Goal: Transaction & Acquisition: Purchase product/service

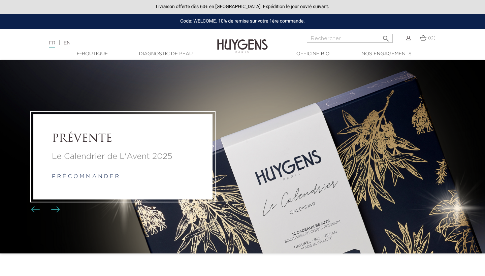
click at [164, 55] on link "Diagnostic de peau" at bounding box center [165, 53] width 67 height 7
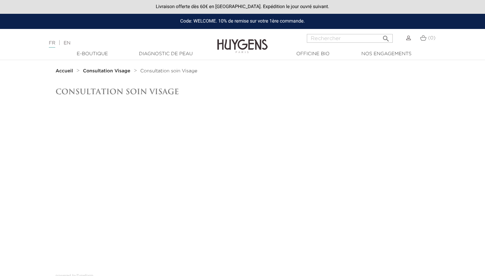
click at [252, 45] on img at bounding box center [242, 41] width 50 height 26
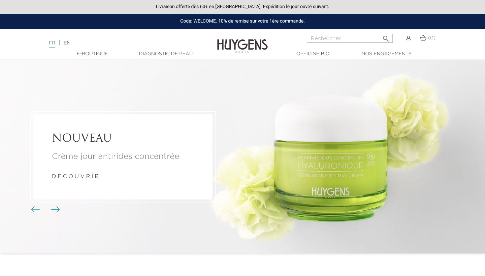
click at [34, 206] on span "Boutons du carrousel" at bounding box center [35, 209] width 10 height 10
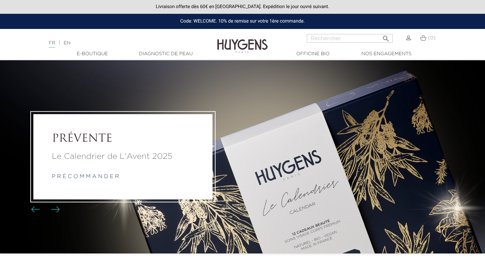
click at [73, 161] on p "Le Calendrier de L'Avent 2025" at bounding box center [123, 157] width 142 height 12
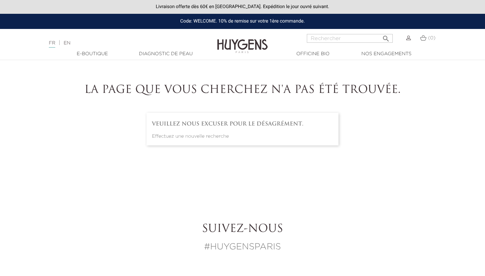
click at [232, 40] on img at bounding box center [242, 41] width 50 height 26
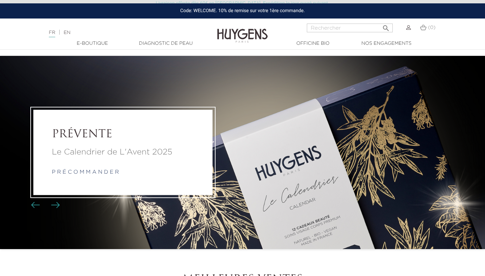
scroll to position [5, 0]
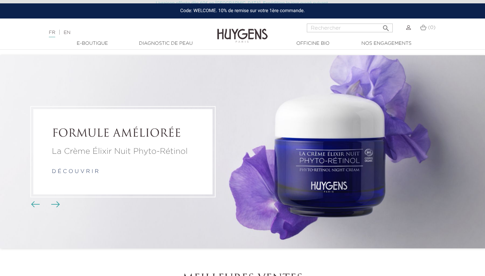
click at [49, 31] on link "FR" at bounding box center [52, 33] width 6 height 7
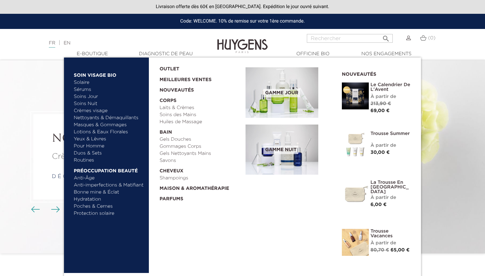
click at [172, 137] on link "Gels Douches" at bounding box center [200, 139] width 81 height 7
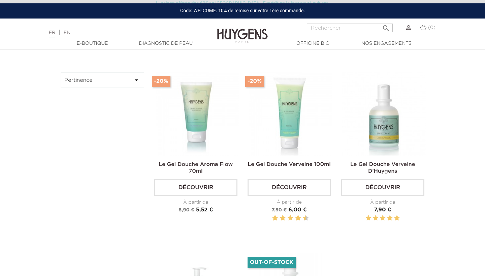
scroll to position [204, 0]
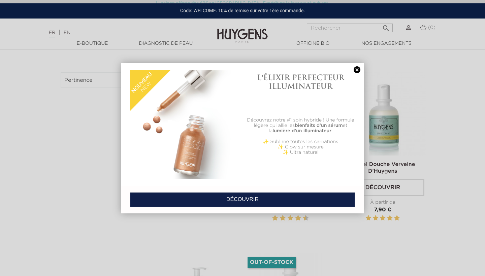
click at [357, 67] on link at bounding box center [356, 69] width 9 height 7
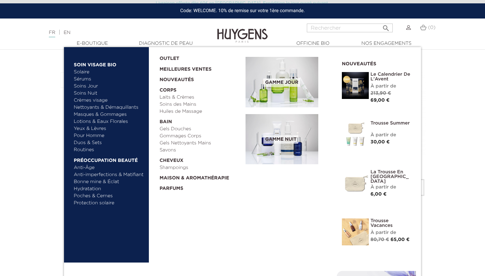
click at [86, 79] on link "Sérums" at bounding box center [109, 79] width 70 height 7
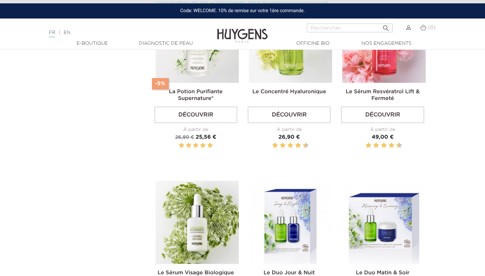
scroll to position [430, 0]
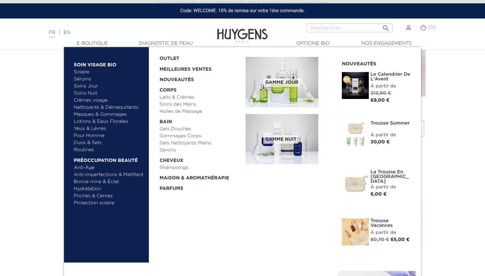
click at [104, 108] on link "Nettoyants & Démaquillants" at bounding box center [109, 107] width 70 height 7
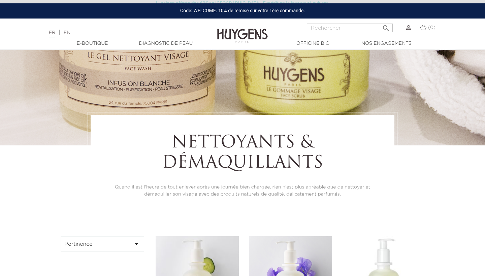
scroll to position [23, 0]
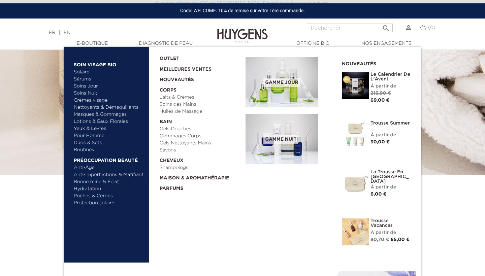
click at [94, 175] on link "Anti-imperfections & Matifiant" at bounding box center [109, 174] width 70 height 7
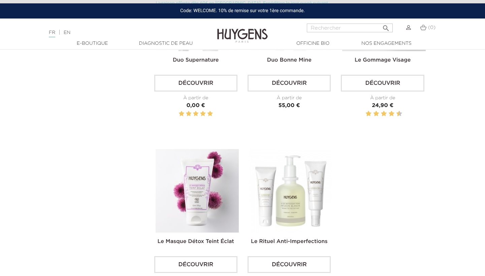
scroll to position [691, 0]
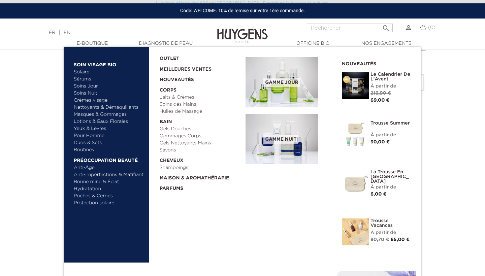
click at [174, 141] on link "Gels Nettoyants Mains" at bounding box center [200, 143] width 81 height 7
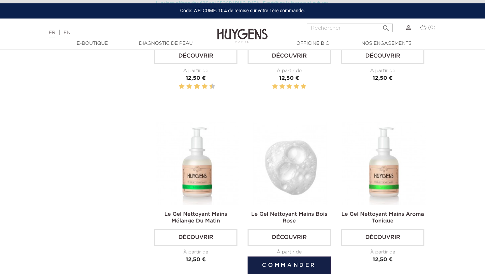
scroll to position [282, 0]
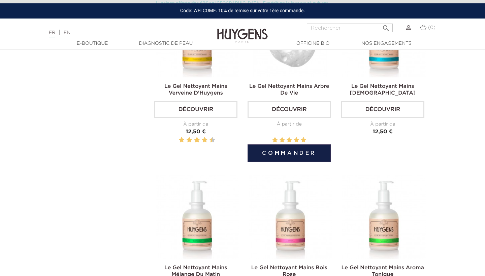
click at [285, 66] on img at bounding box center [290, 35] width 83 height 83
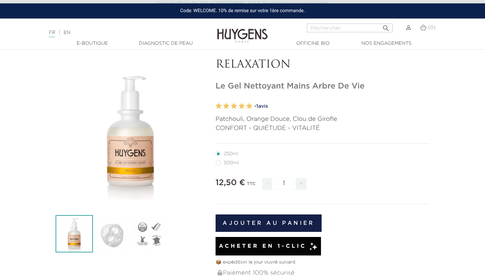
scroll to position [40, 0]
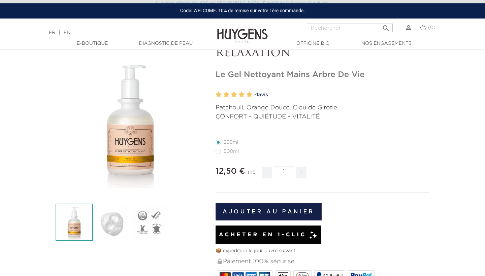
click at [219, 150] on label3"] "500ml" at bounding box center [230, 151] width 31 height 5
radio input "true"
click at [218, 143] on label35"] "250ml" at bounding box center [230, 142] width 31 height 5
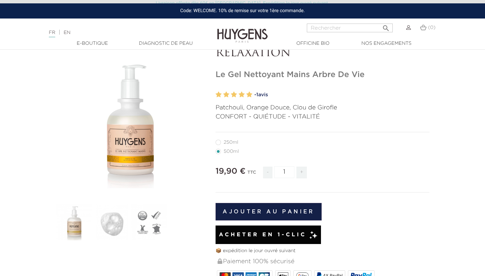
radio input "true"
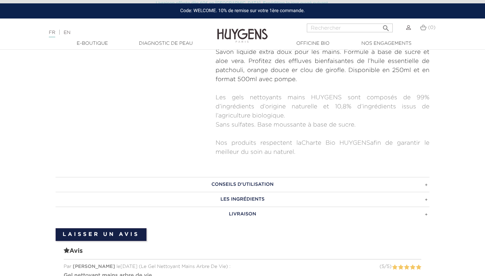
scroll to position [309, 0]
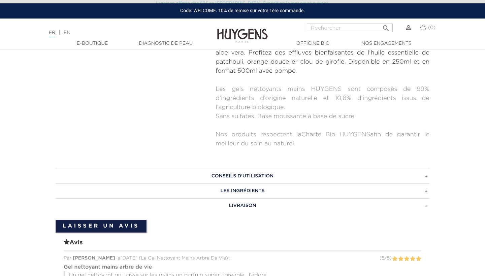
click at [227, 174] on h3 "CONSEILS D'UTILISATION" at bounding box center [243, 176] width 374 height 15
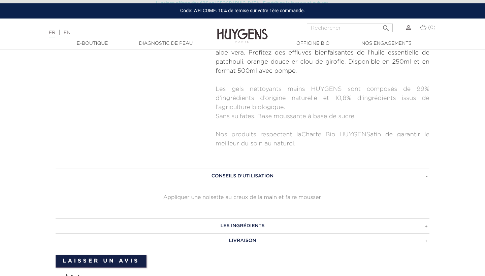
click at [227, 174] on h3 "CONSEILS D'UTILISATION" at bounding box center [243, 176] width 374 height 15
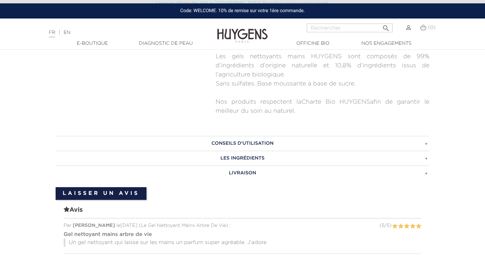
scroll to position [344, 0]
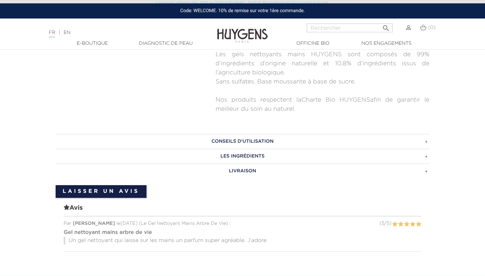
click at [159, 41] on link "Diagnostic de peau" at bounding box center [165, 43] width 67 height 7
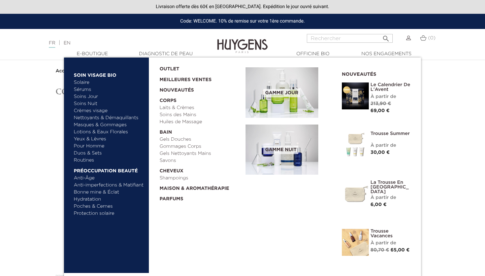
click at [88, 97] on link "Soins Jour" at bounding box center [109, 96] width 70 height 7
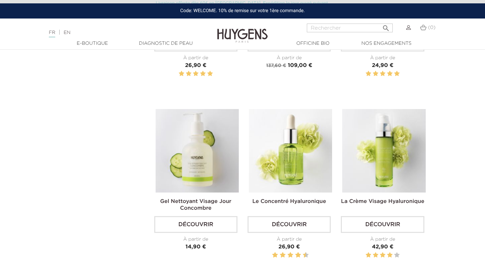
scroll to position [348, 0]
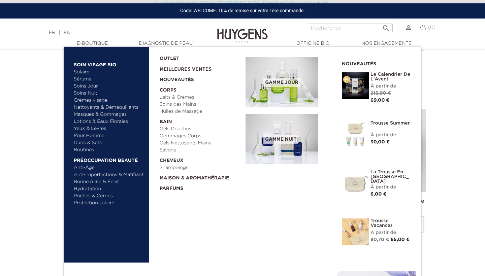
click at [105, 181] on link "Bonne mine & Éclat" at bounding box center [109, 181] width 70 height 7
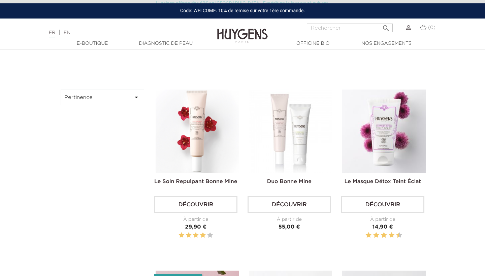
scroll to position [185, 0]
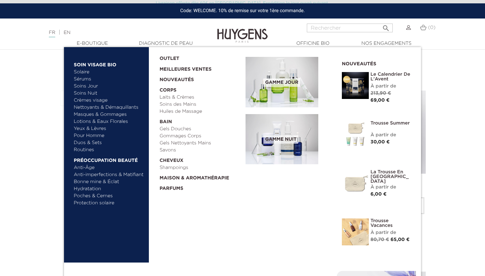
click at [346, 75] on img at bounding box center [355, 85] width 27 height 27
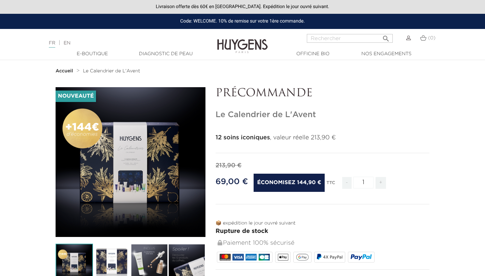
click at [125, 183] on div "" at bounding box center [131, 162] width 150 height 150
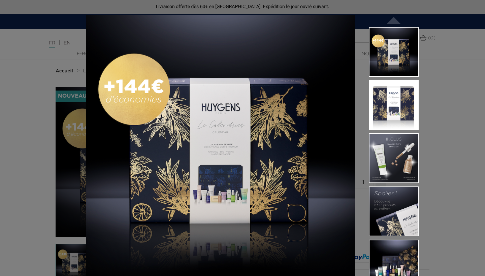
click at [396, 83] on img at bounding box center [394, 105] width 50 height 50
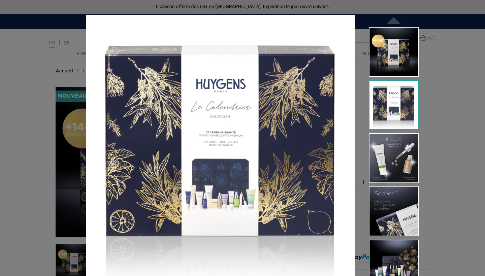
click at [399, 137] on img at bounding box center [394, 158] width 50 height 50
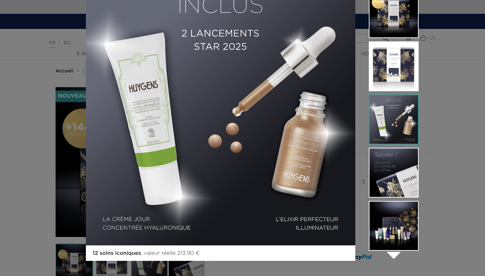
scroll to position [39, 0]
click at [393, 172] on img at bounding box center [394, 173] width 50 height 50
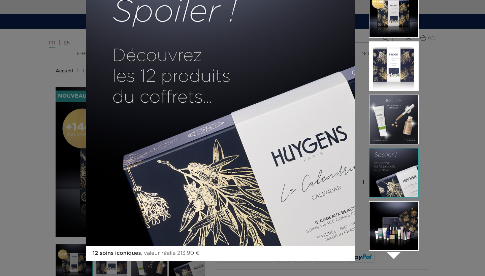
click at [395, 223] on img at bounding box center [394, 226] width 50 height 50
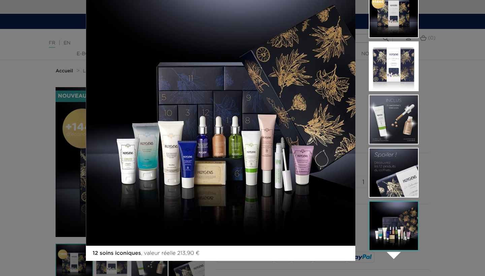
click at [444, 154] on div "12 soins iconiques , valeur réelle 213,90 €  " at bounding box center [242, 138] width 485 height 276
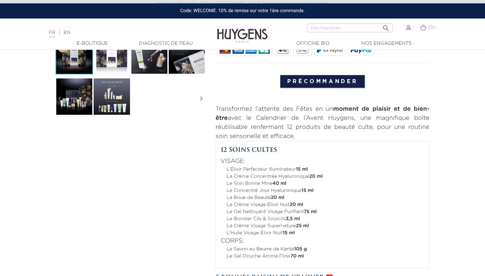
scroll to position [207, 0]
drag, startPoint x: 233, startPoint y: 196, endPoint x: 271, endPoint y: 196, distance: 37.7
click at [271, 196] on li "La Boue de Beauté 20 ml" at bounding box center [326, 197] width 198 height 7
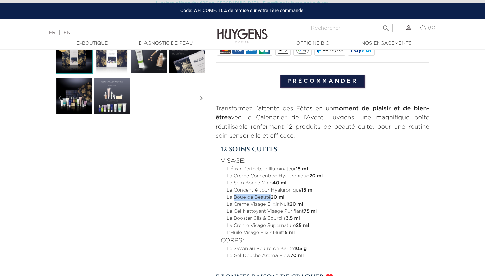
copy li "Boue de Beauté"
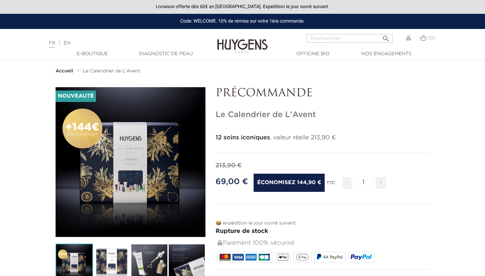
scroll to position [0, 0]
click at [335, 39] on input "Rechercher" at bounding box center [350, 38] width 86 height 9
paste input "Boue de Beauté"
type input "Boue de Beauté"
click at [386, 36] on button " Rechercher" at bounding box center [386, 36] width 12 height 9
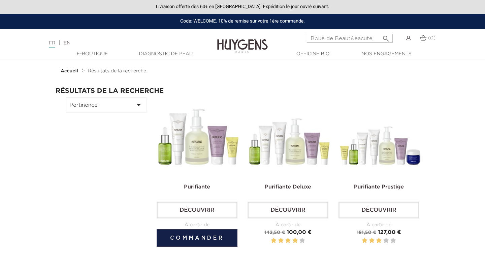
click at [165, 151] on img at bounding box center [198, 137] width 81 height 81
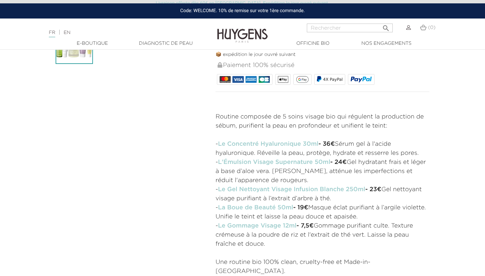
scroll to position [113, 0]
